Goal: Task Accomplishment & Management: Complete application form

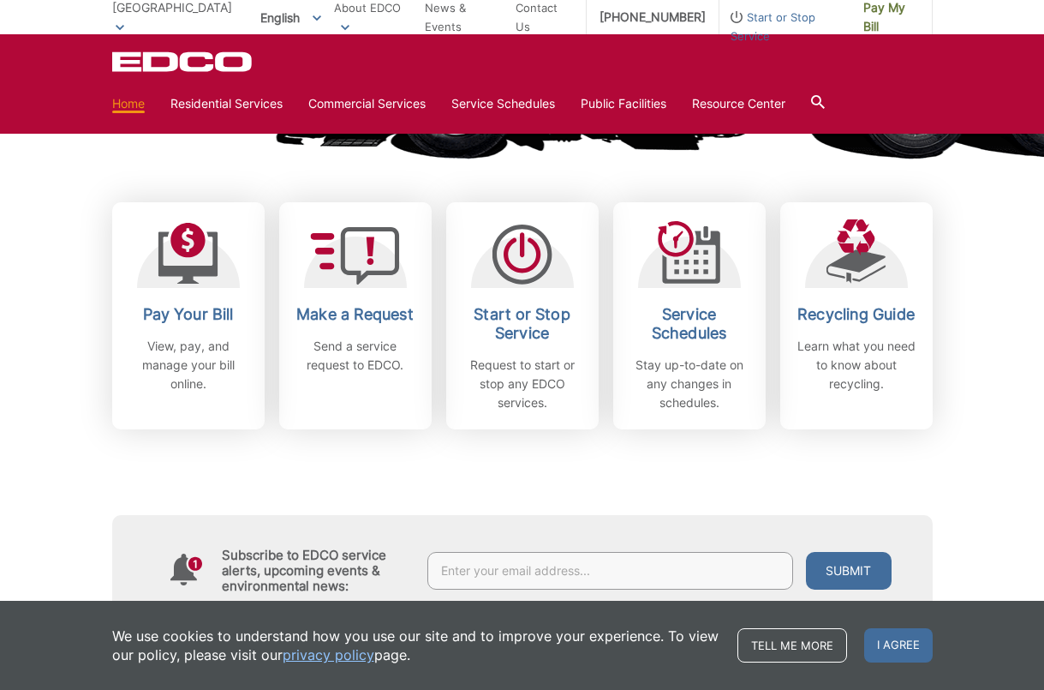
scroll to position [434, 0]
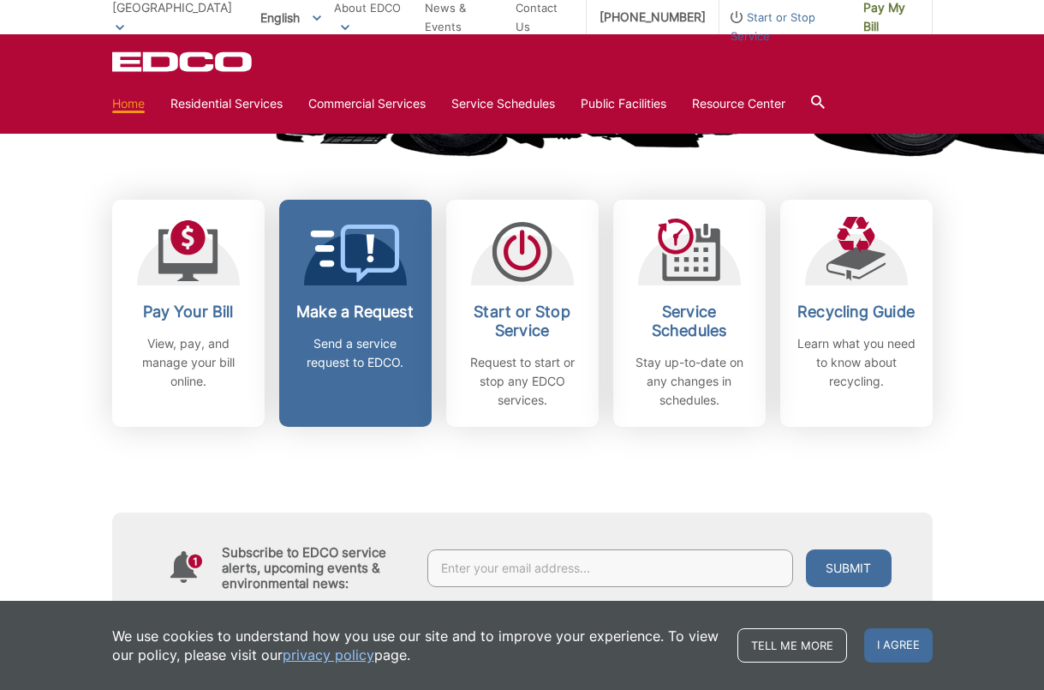
click at [354, 316] on h2 "Make a Request" at bounding box center [355, 311] width 127 height 19
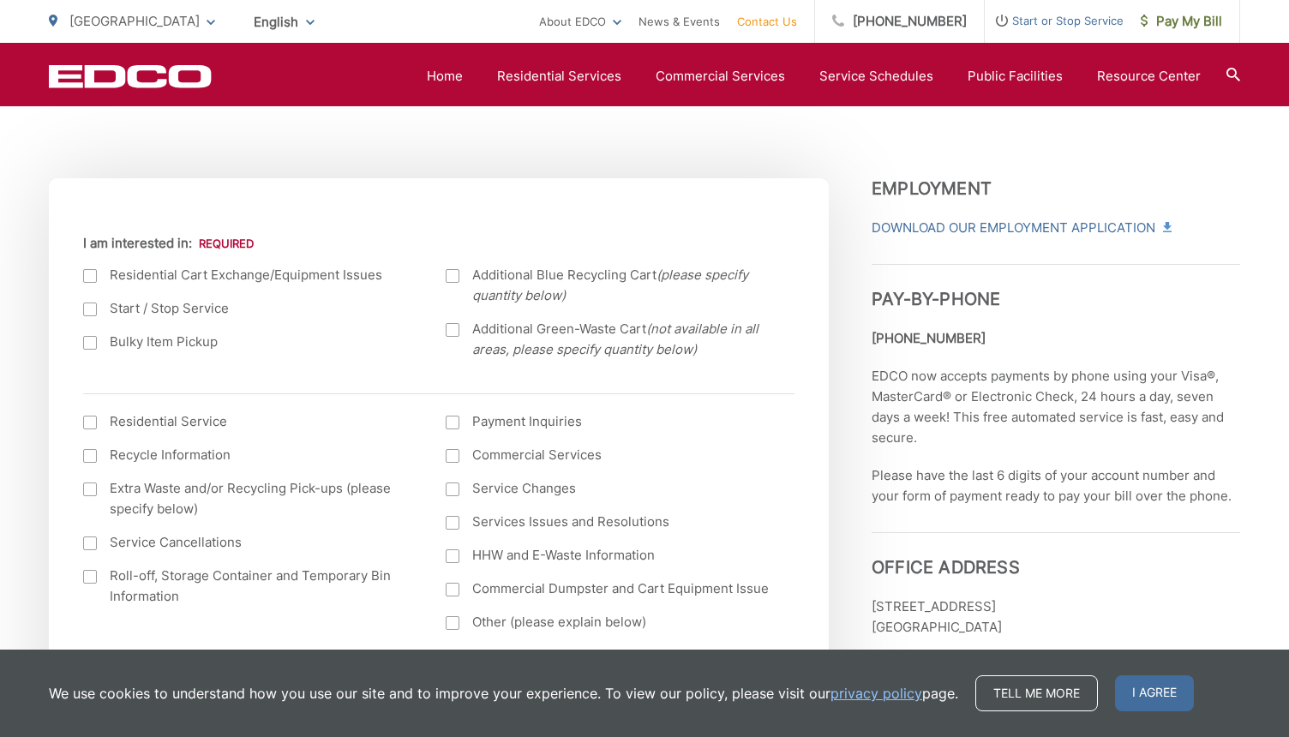
scroll to position [543, 0]
click at [94, 345] on div at bounding box center [90, 341] width 14 height 14
click at [0, 0] on input "Bulky Item Pickup" at bounding box center [0, 0] width 0 height 0
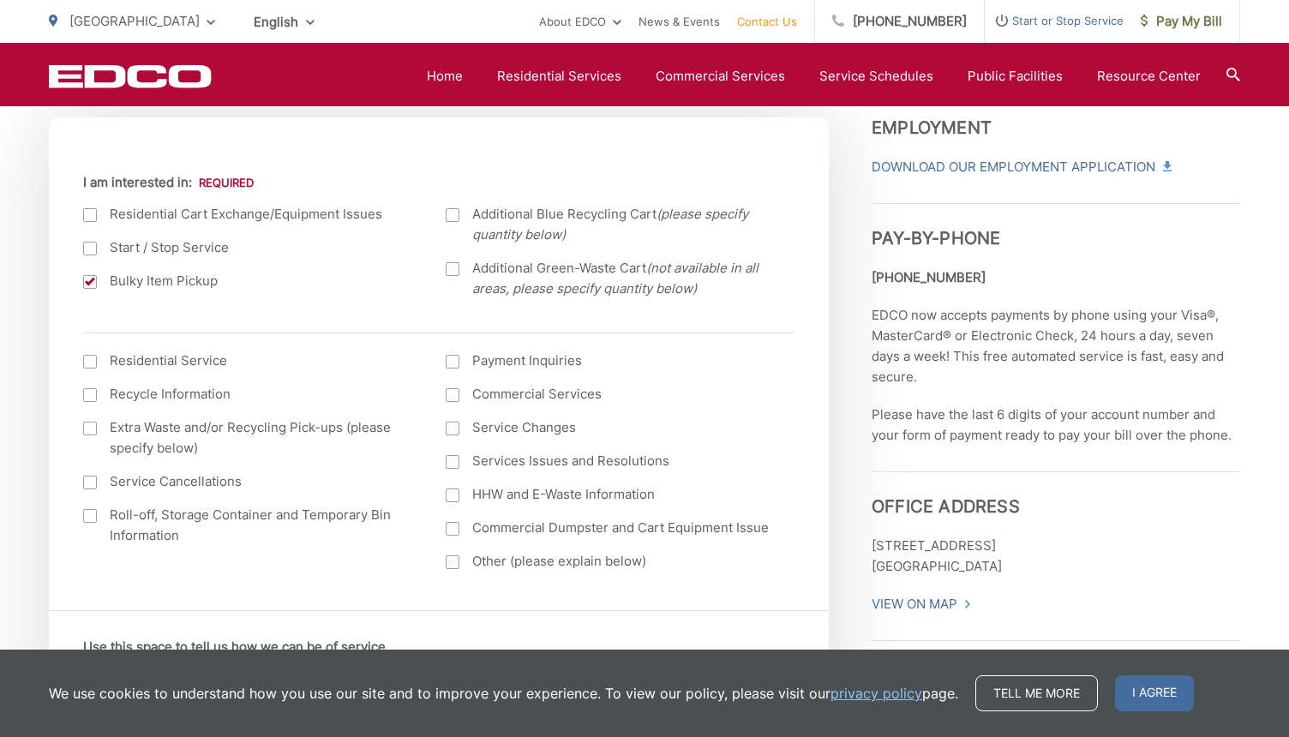
scroll to position [653, 0]
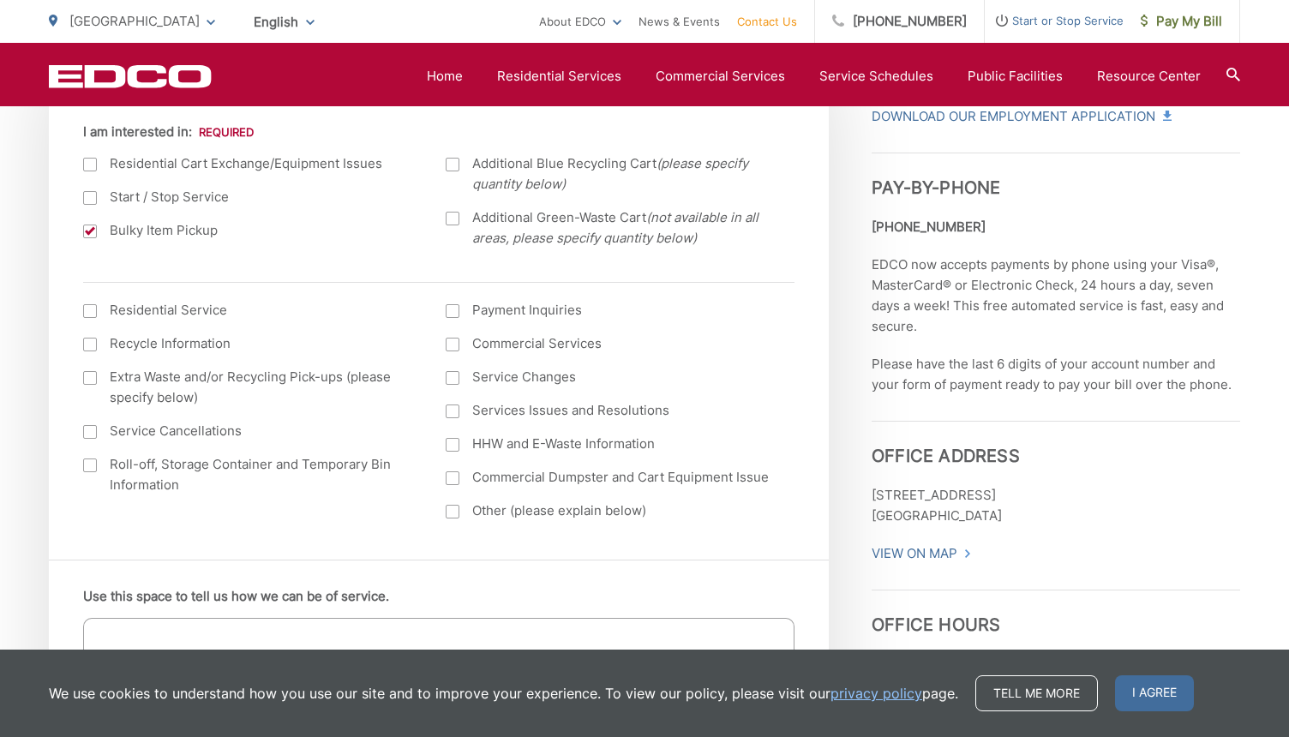
click at [91, 314] on div at bounding box center [90, 311] width 14 height 14
click at [0, 0] on input "I am interested in: (continued) *" at bounding box center [0, 0] width 0 height 0
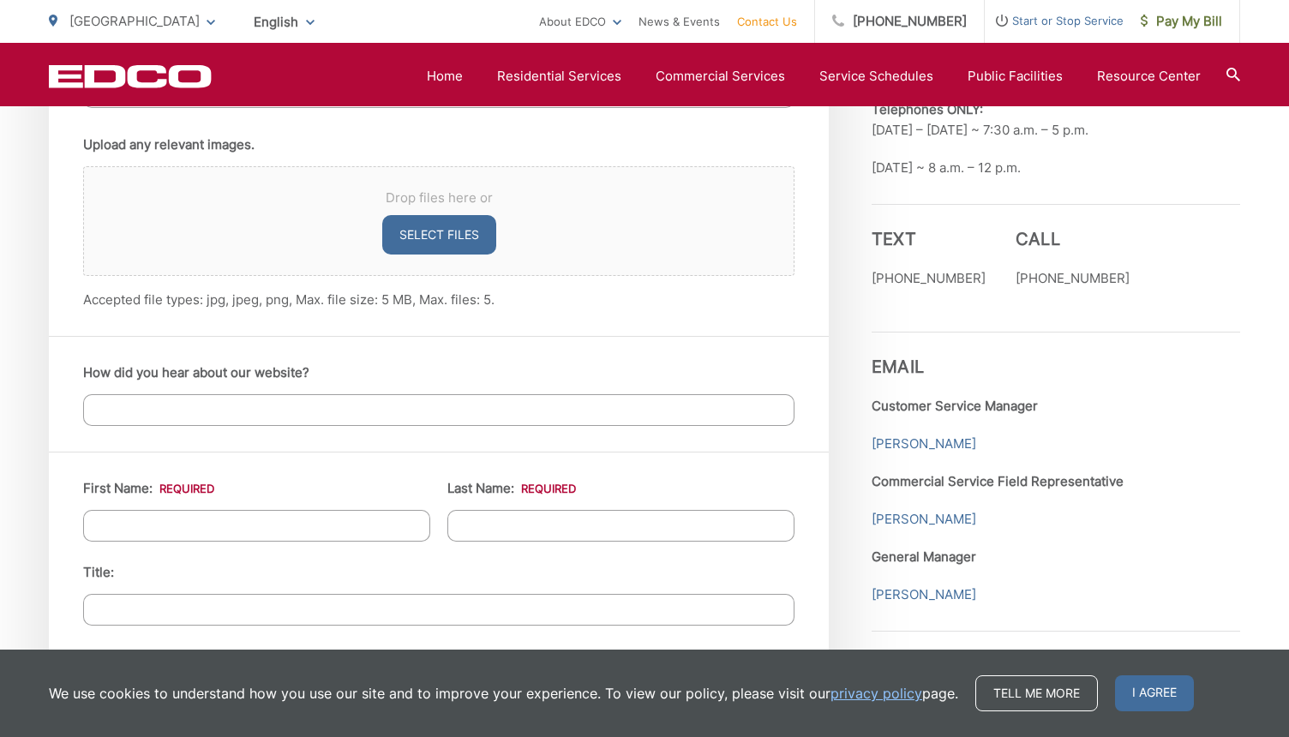
scroll to position [1283, 0]
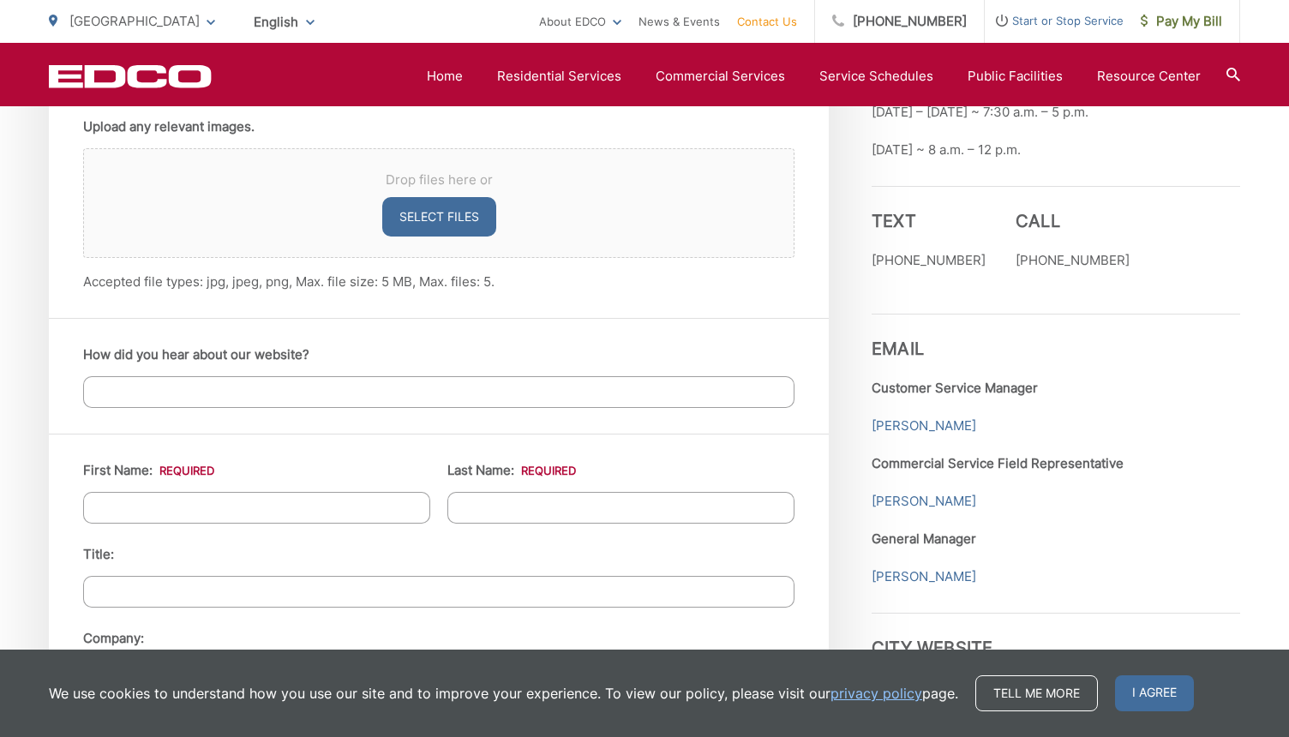
click at [265, 509] on input "First Name: *" at bounding box center [256, 508] width 347 height 32
type input "[PERSON_NAME]"
type input "[STREET_ADDRESS]"
type input "[GEOGRAPHIC_DATA]"
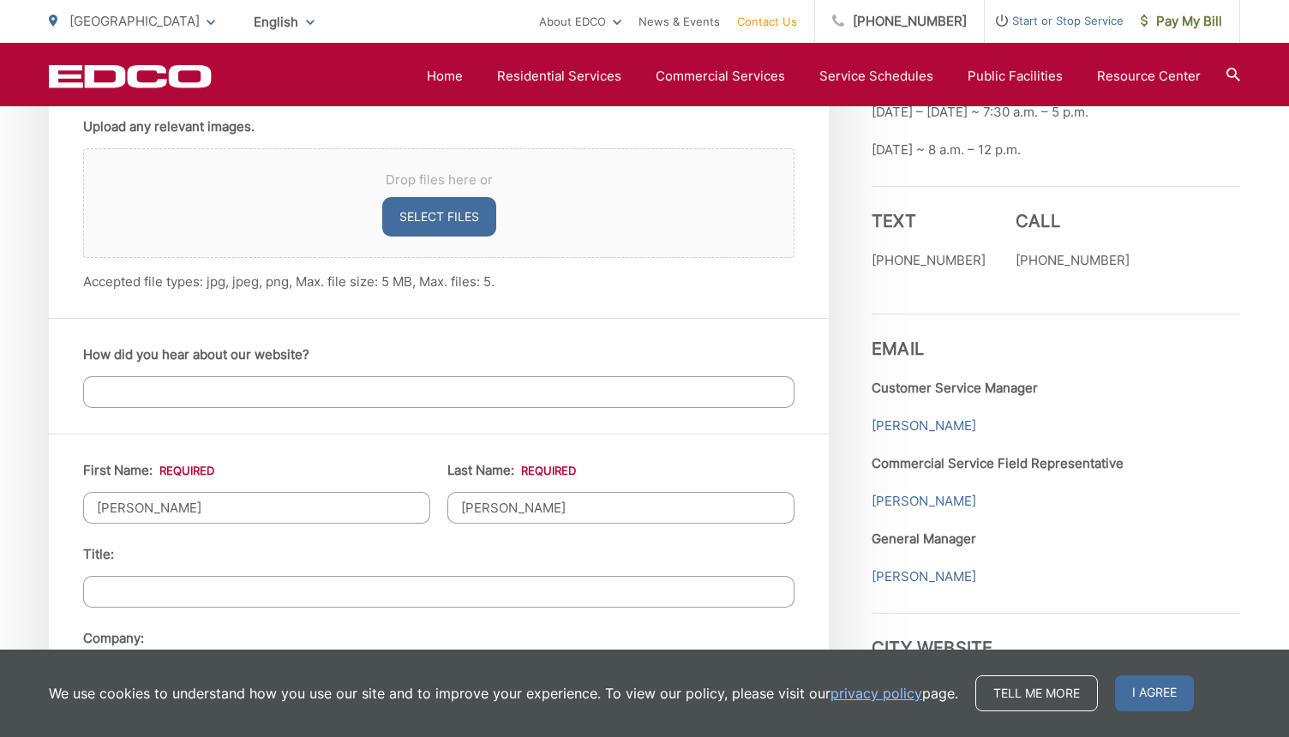
type input "90275"
type input "5163594220"
type input "[EMAIL_ADDRESS][DOMAIN_NAME]"
type input "[PHONE_NUMBER]"
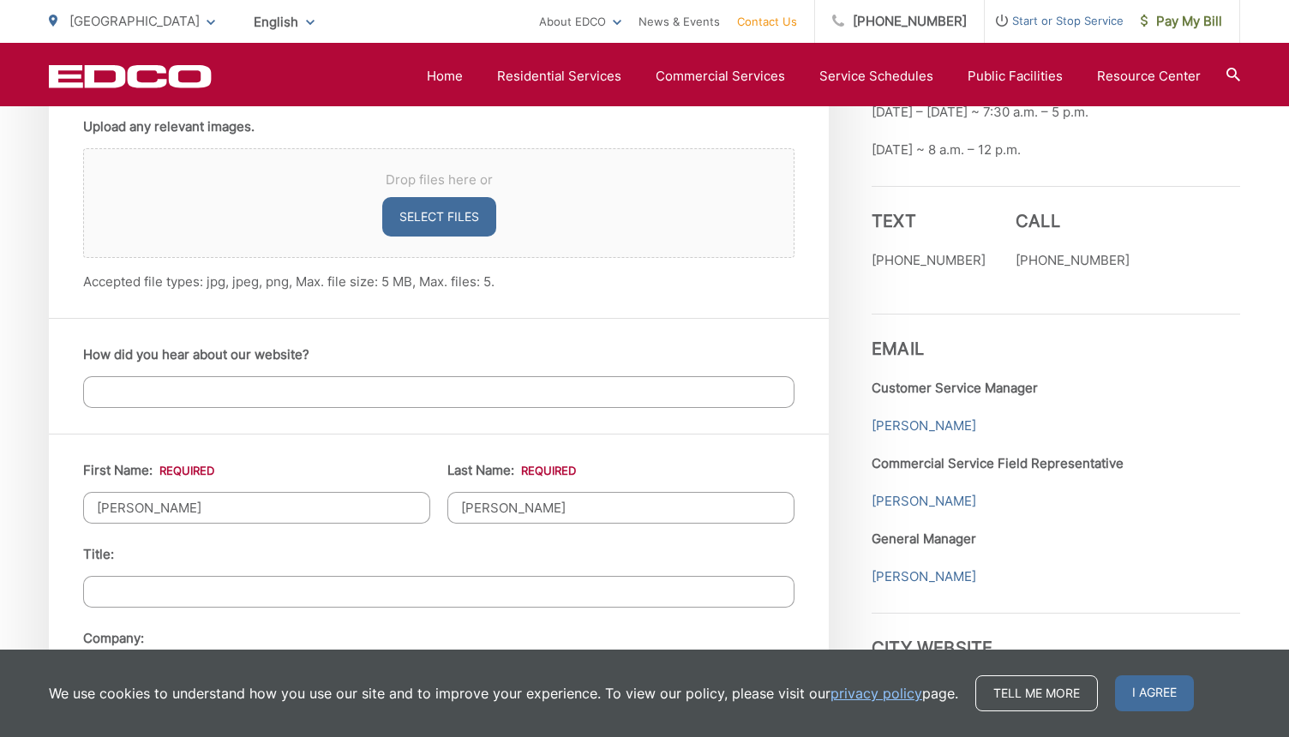
click at [230, 603] on input "Title:" at bounding box center [438, 592] width 711 height 32
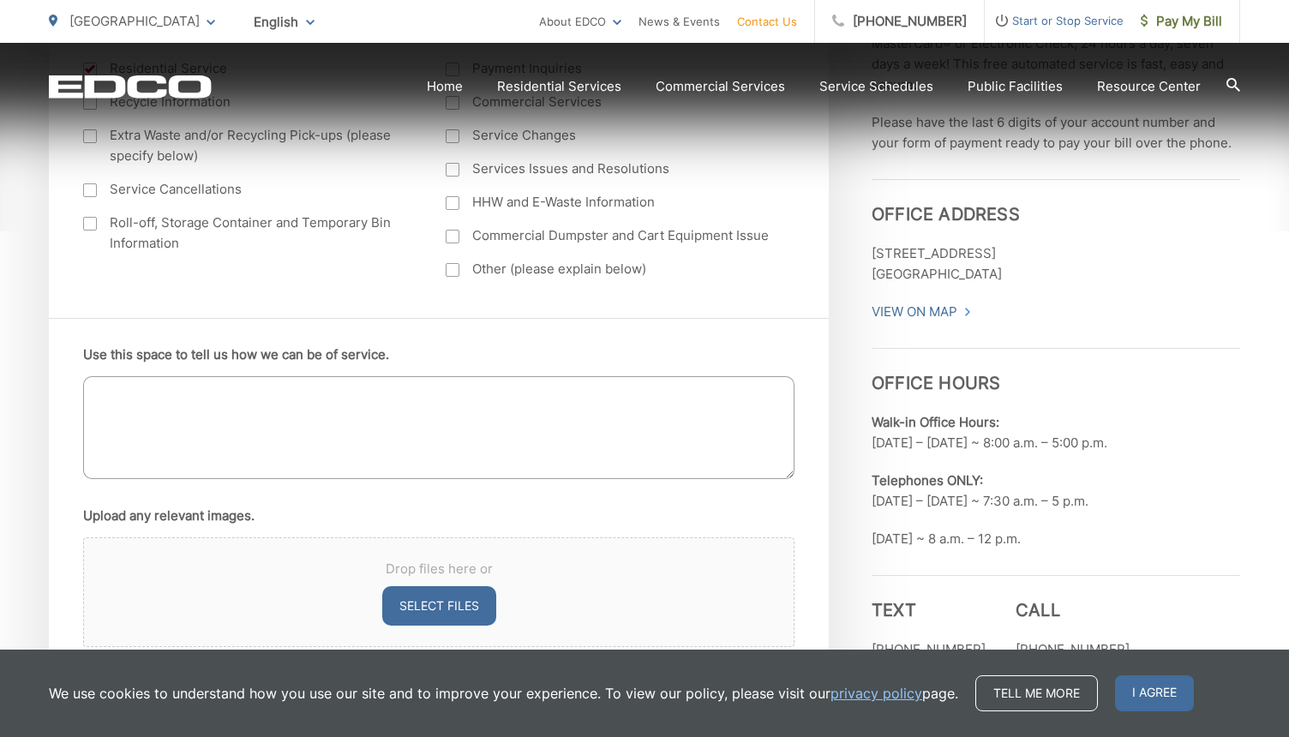
scroll to position [980, 0]
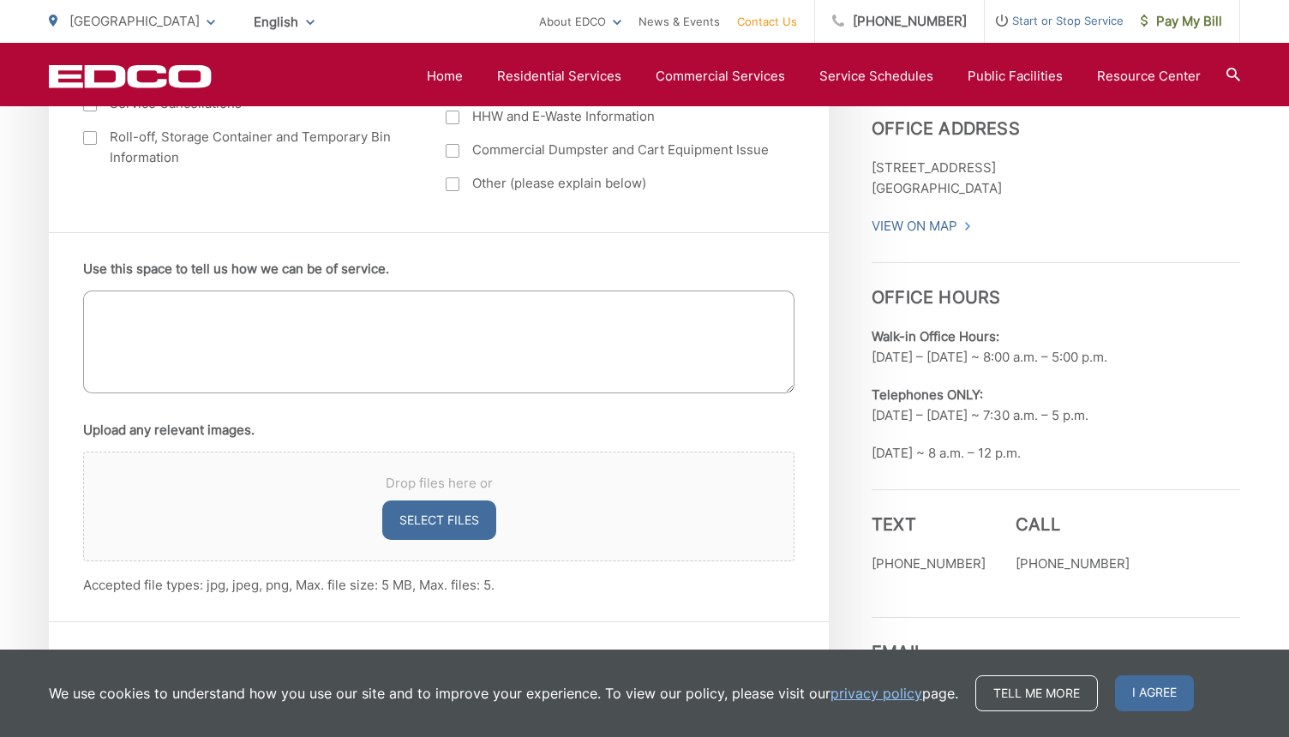
click at [231, 351] on textarea "Use this space to tell us how we can be of service." at bounding box center [438, 341] width 711 height 103
click at [412, 311] on textarea "Please pick up a couch, small wooden storage unit, carpet" at bounding box center [438, 341] width 711 height 103
click at [556, 313] on textarea "Please pick up a couch, small wooden storage unit, living room carpet" at bounding box center [438, 341] width 711 height 103
click at [97, 307] on textarea "Please pick up a couch, small wooden storage unit, living room carpet" at bounding box center [438, 341] width 711 height 103
click at [551, 323] on textarea "To Whom It May Concern, Please pick up a couch, small wooden storage unit, livi…" at bounding box center [438, 341] width 711 height 103
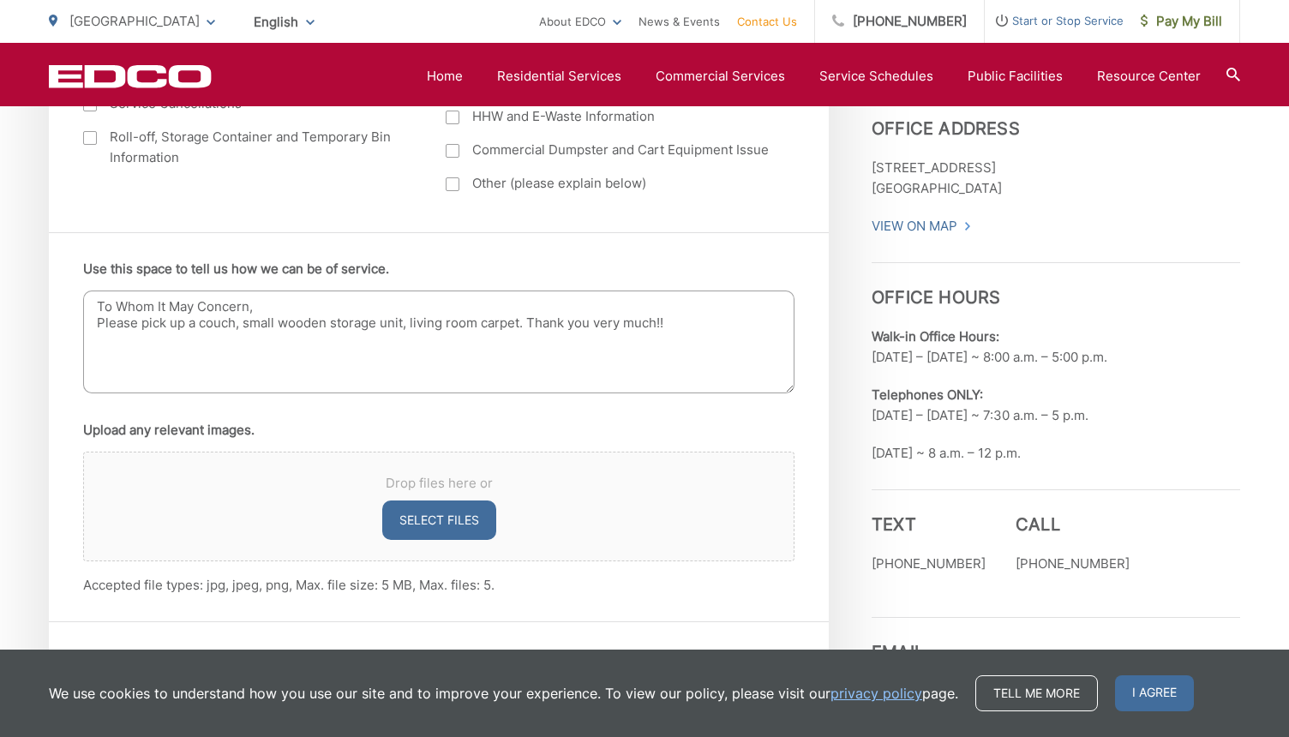
click at [102, 344] on textarea "To Whom It May Concern, Please pick up a couch, small wooden storage unit, livi…" at bounding box center [438, 341] width 711 height 103
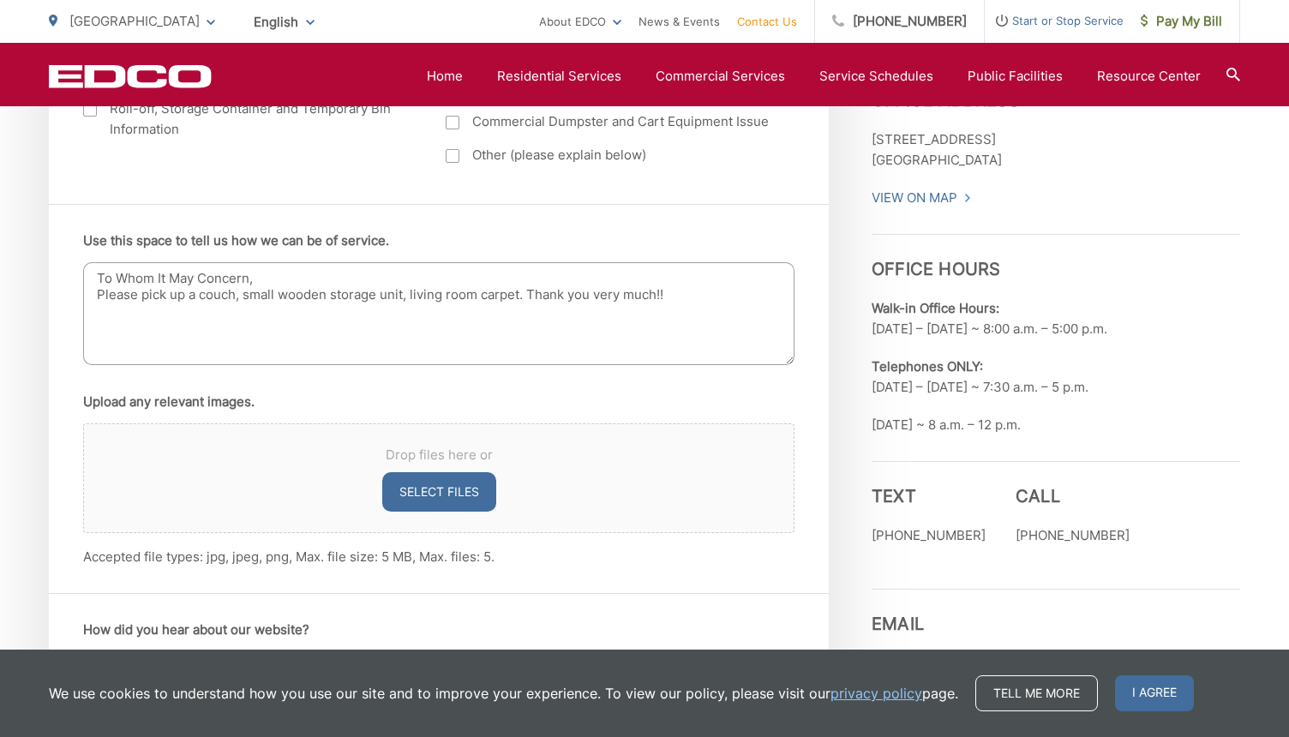
scroll to position [1014, 0]
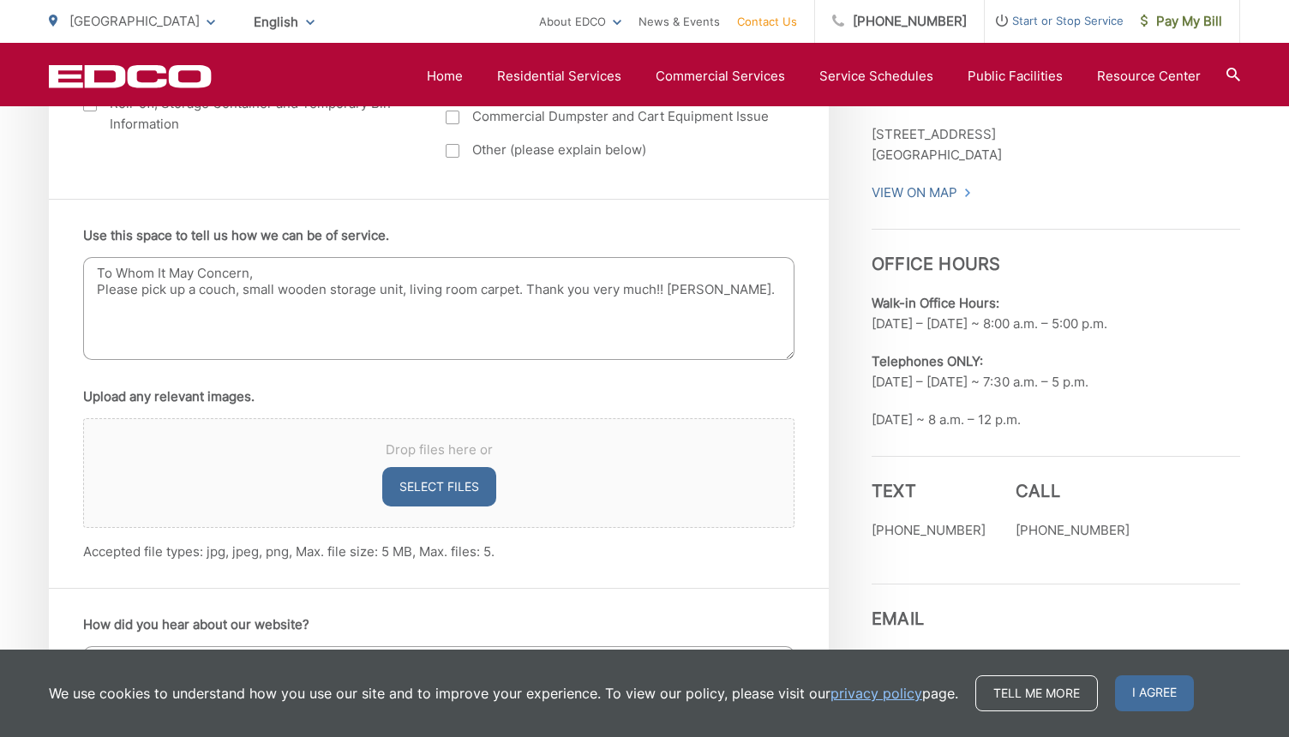
click at [531, 289] on textarea "To Whom It May Concern, Please pick up a couch, small wooden storage unit, livi…" at bounding box center [438, 308] width 711 height 103
click at [236, 308] on textarea "To Whom It May Concern, Please pick up a couch, small wooden storage unit, livi…" at bounding box center [438, 308] width 711 height 103
click at [164, 335] on textarea "To Whom It May Concern, Please pick up a couch, small wooden storage unit, livi…" at bounding box center [438, 308] width 711 height 103
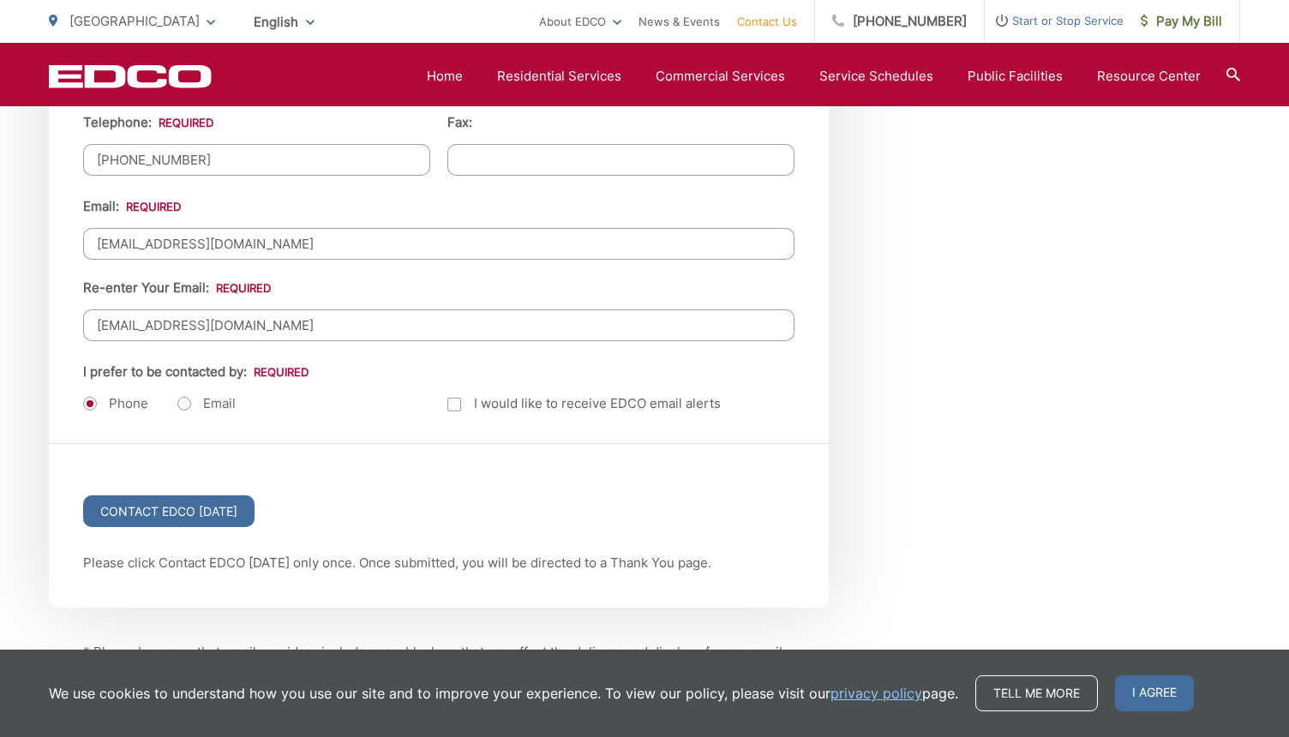
scroll to position [2148, 0]
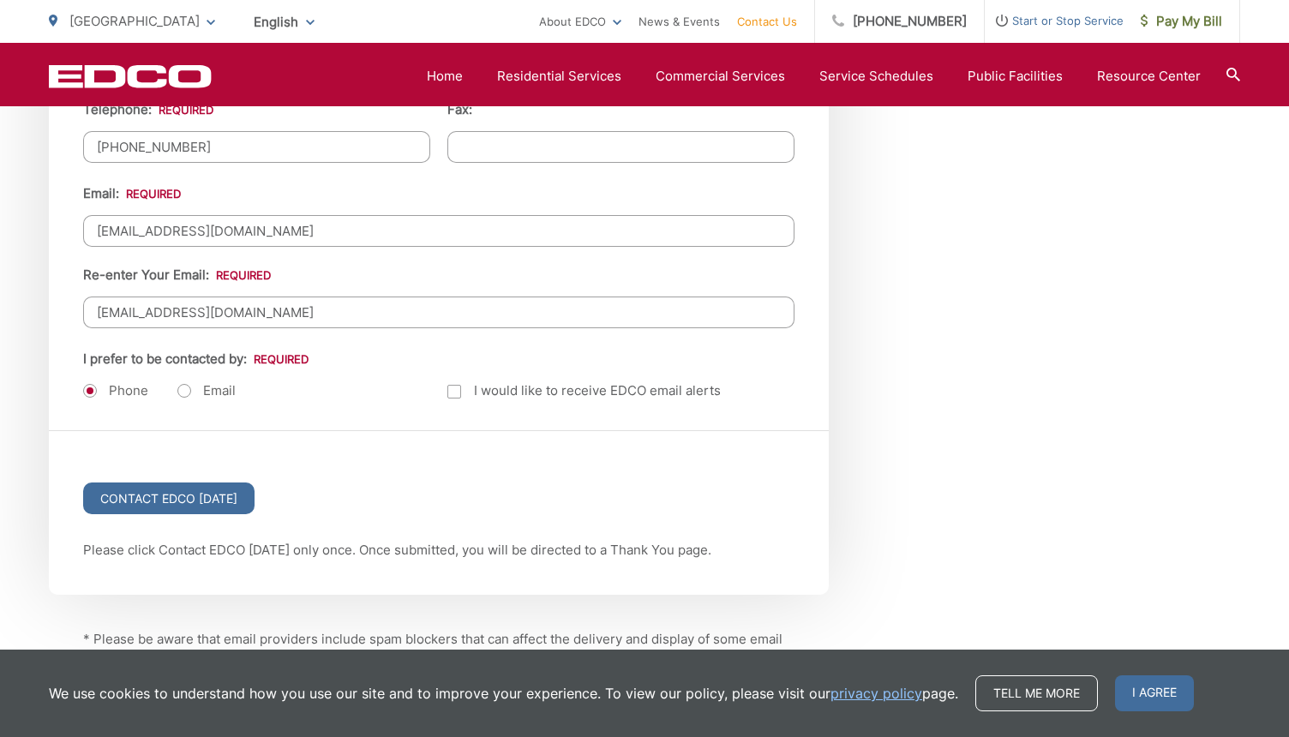
type textarea "To Whom It May Concern, Please pick up a couch, small wooden storage unit, livi…"
click at [182, 386] on label "Email" at bounding box center [206, 390] width 58 height 17
radio input "true"
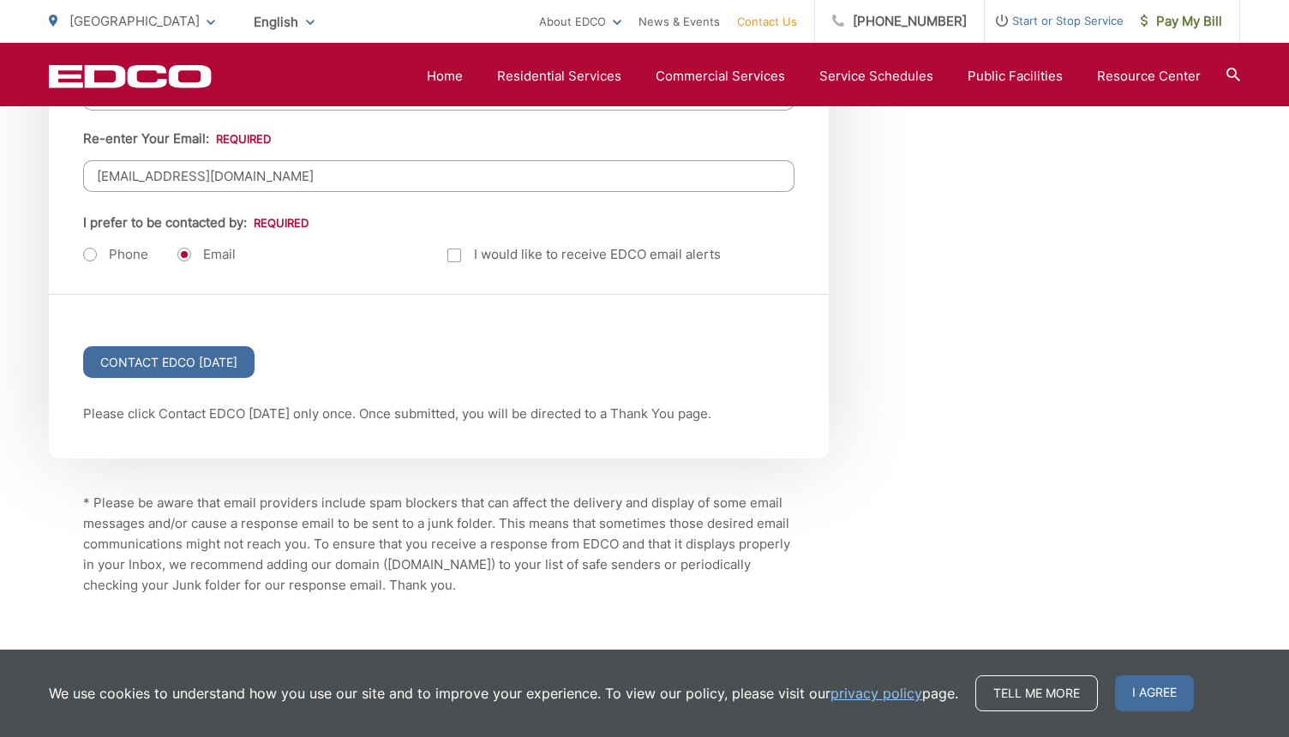
scroll to position [2348, 0]
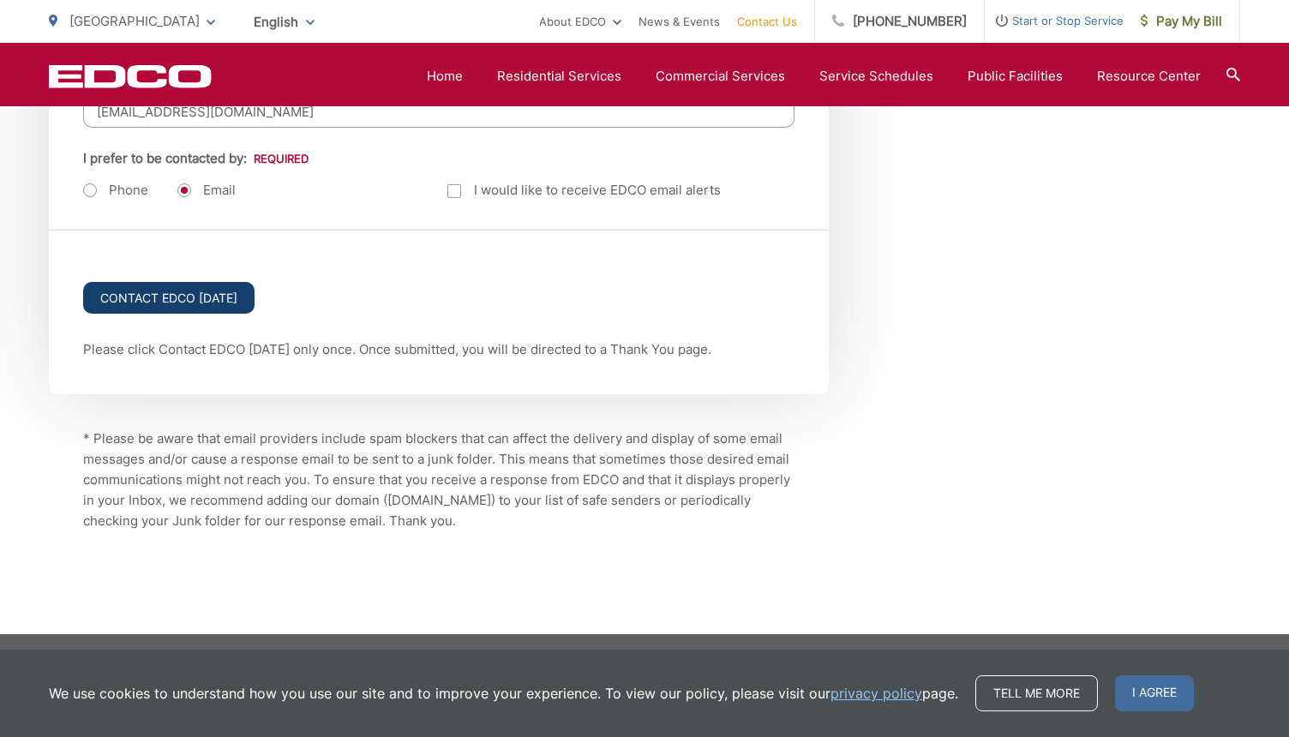
click at [168, 296] on input "Contact EDCO [DATE]" at bounding box center [168, 298] width 171 height 32
